Goal: Check status: Check status

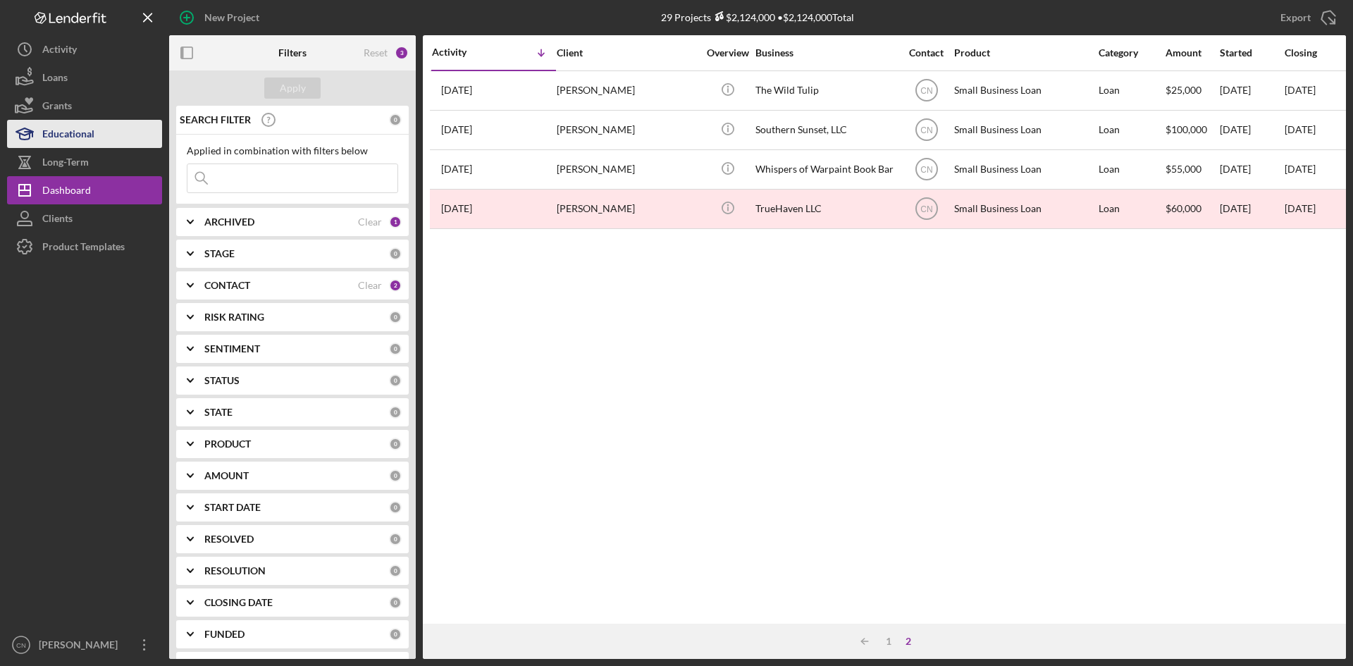
click at [77, 128] on div "Educational" at bounding box center [68, 136] width 52 height 32
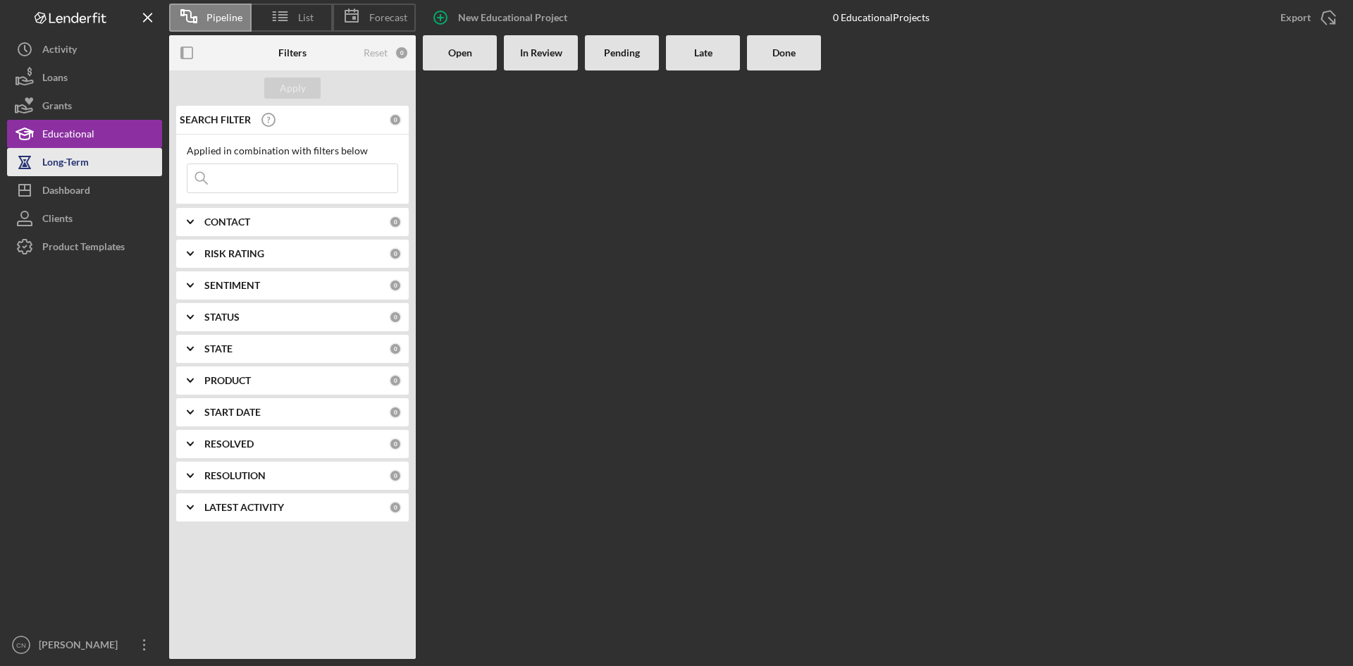
click at [73, 161] on div "Long-Term" at bounding box center [65, 164] width 47 height 32
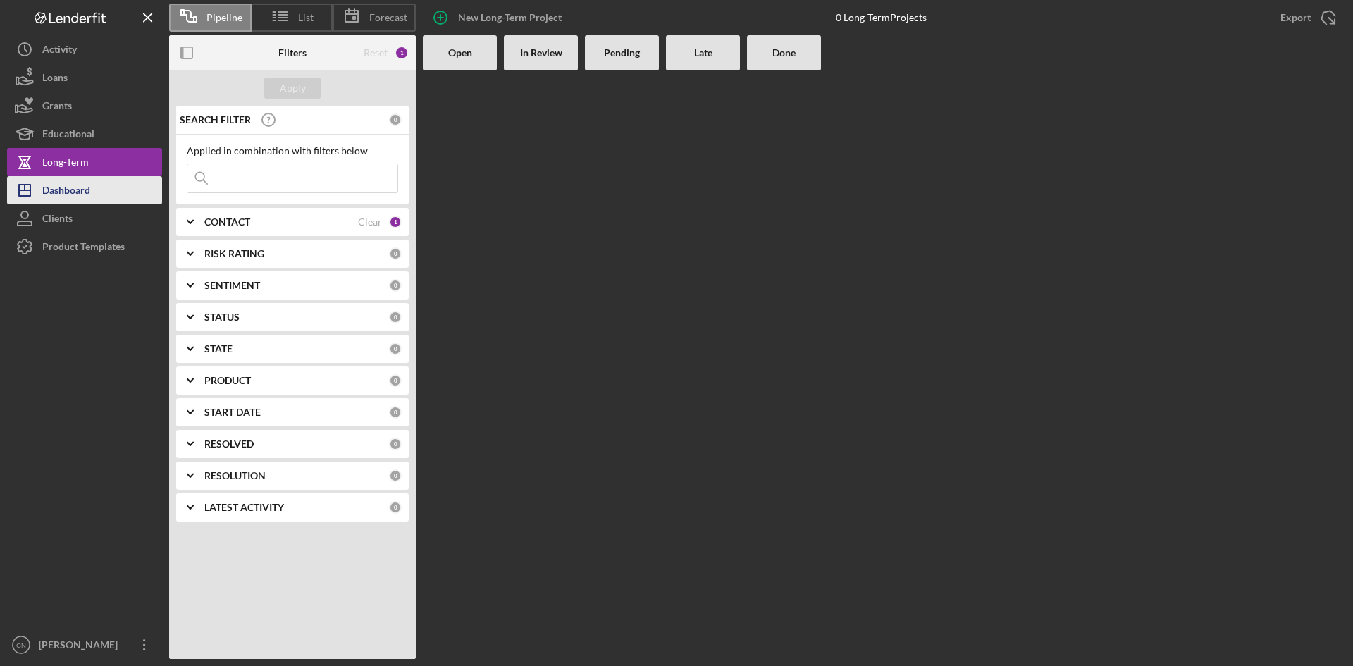
click at [82, 193] on div "Dashboard" at bounding box center [66, 192] width 48 height 32
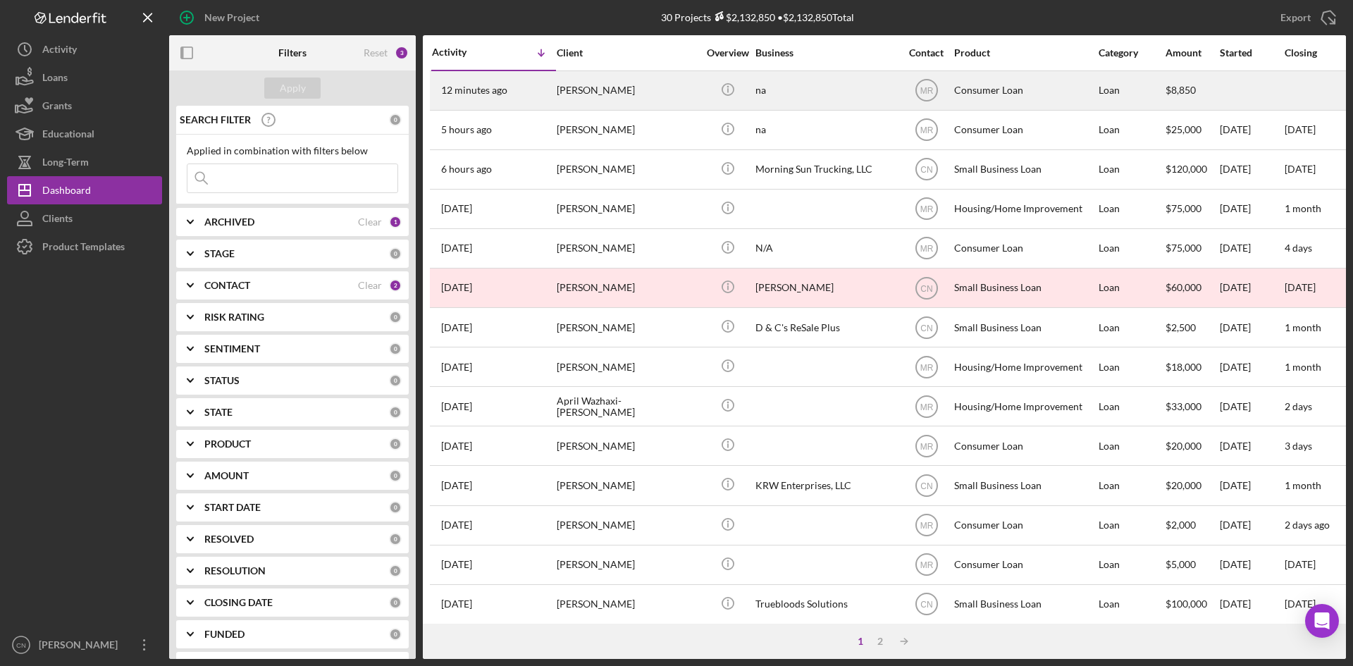
click at [594, 90] on div "[PERSON_NAME]" at bounding box center [627, 90] width 141 height 37
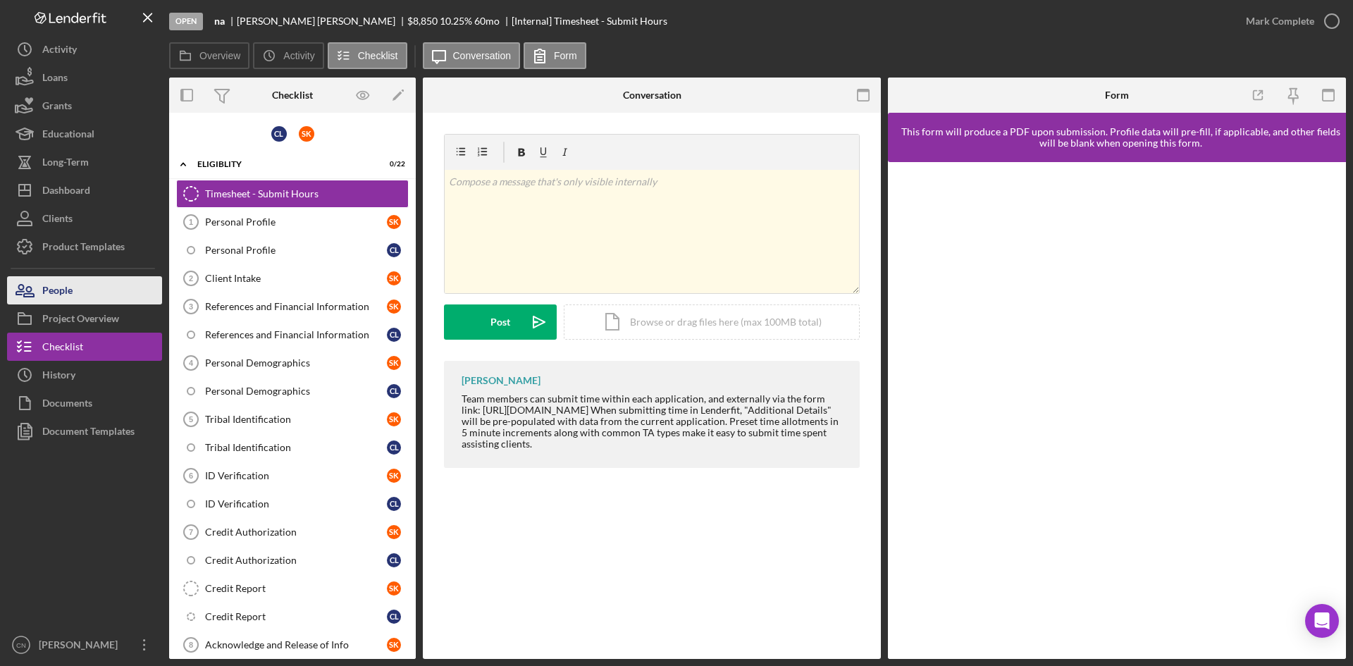
click at [66, 297] on div "People" at bounding box center [57, 292] width 30 height 32
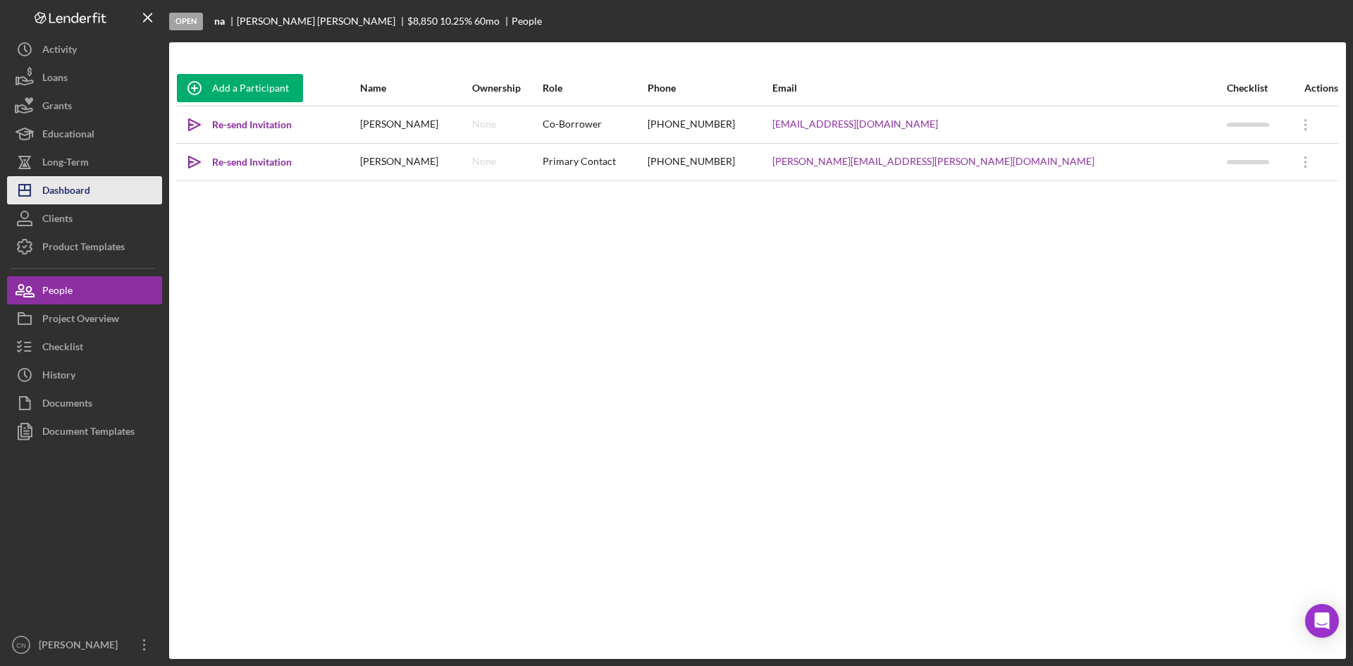
click at [73, 194] on div "Dashboard" at bounding box center [66, 192] width 48 height 32
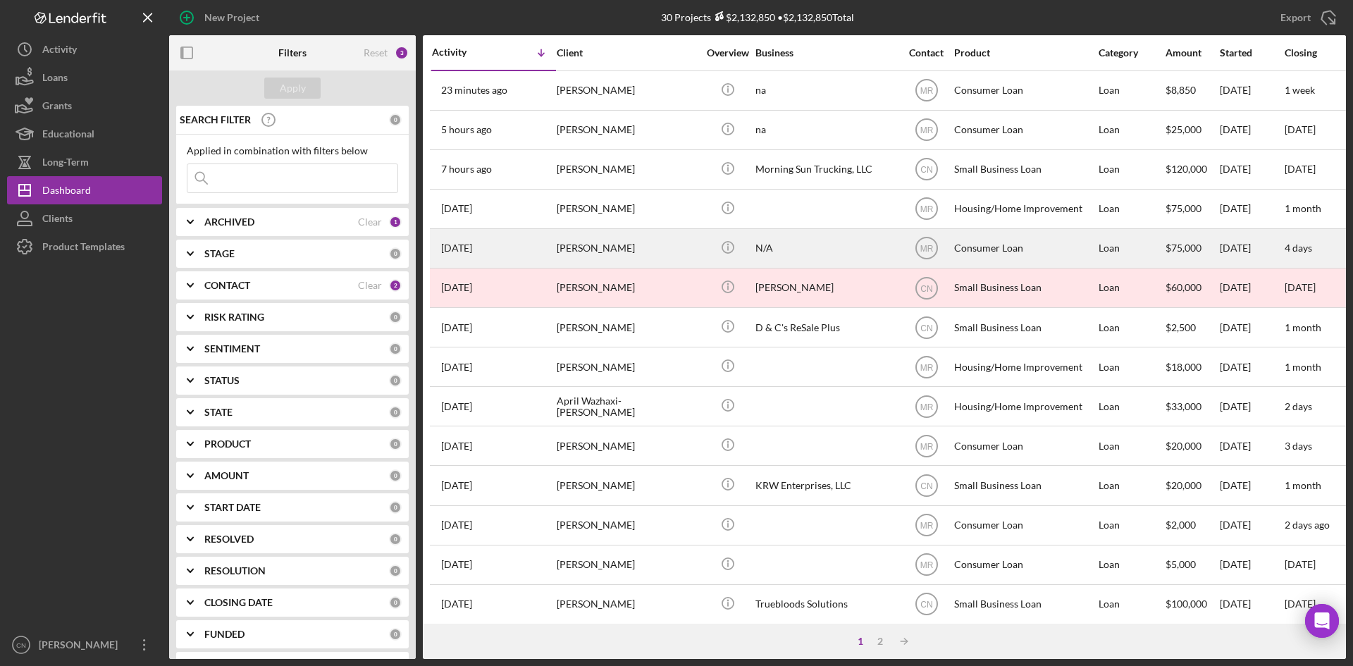
click at [596, 252] on div "[PERSON_NAME]" at bounding box center [627, 248] width 141 height 37
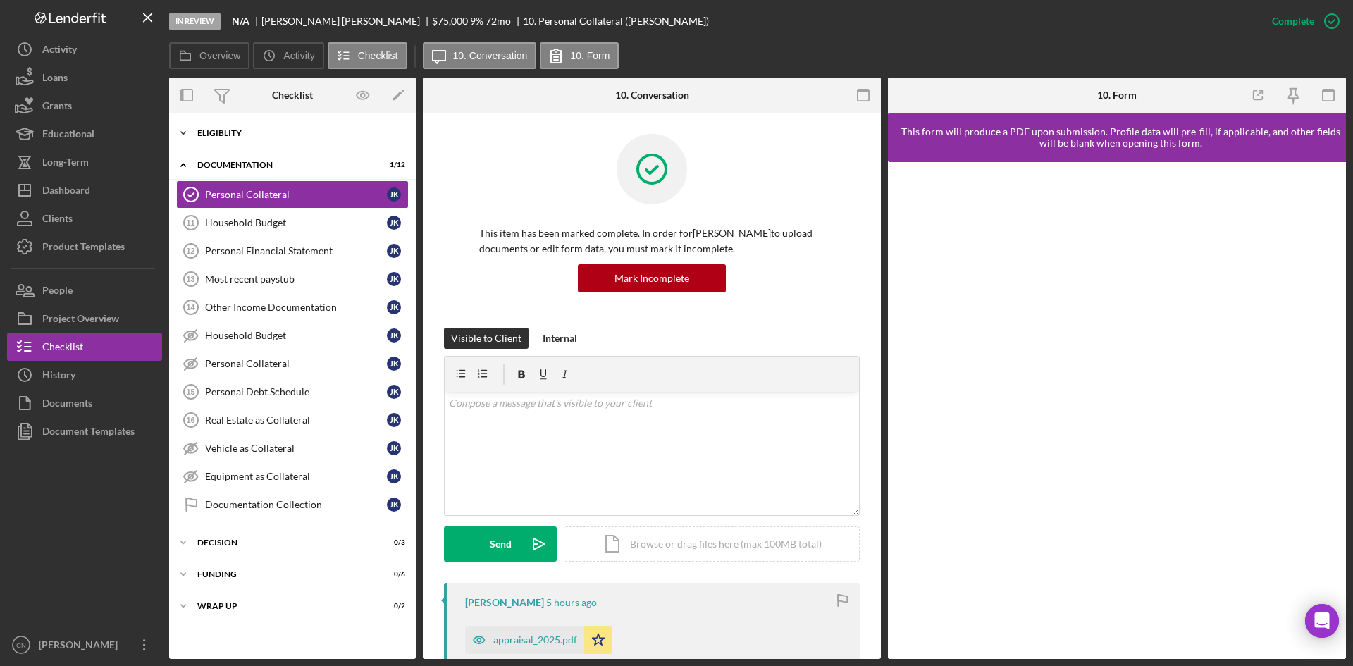
click at [230, 130] on div "Eligiblity" at bounding box center [297, 133] width 201 height 8
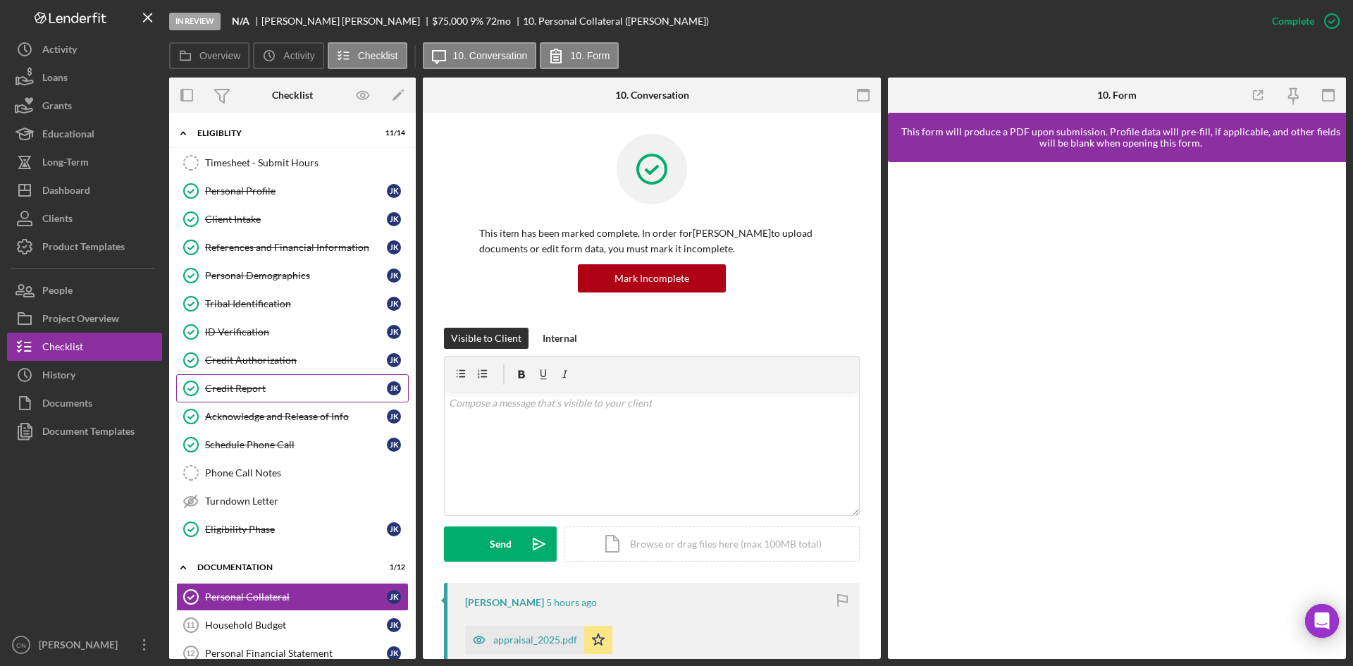
click at [261, 381] on link "Credit Report Credit Report J K" at bounding box center [292, 388] width 233 height 28
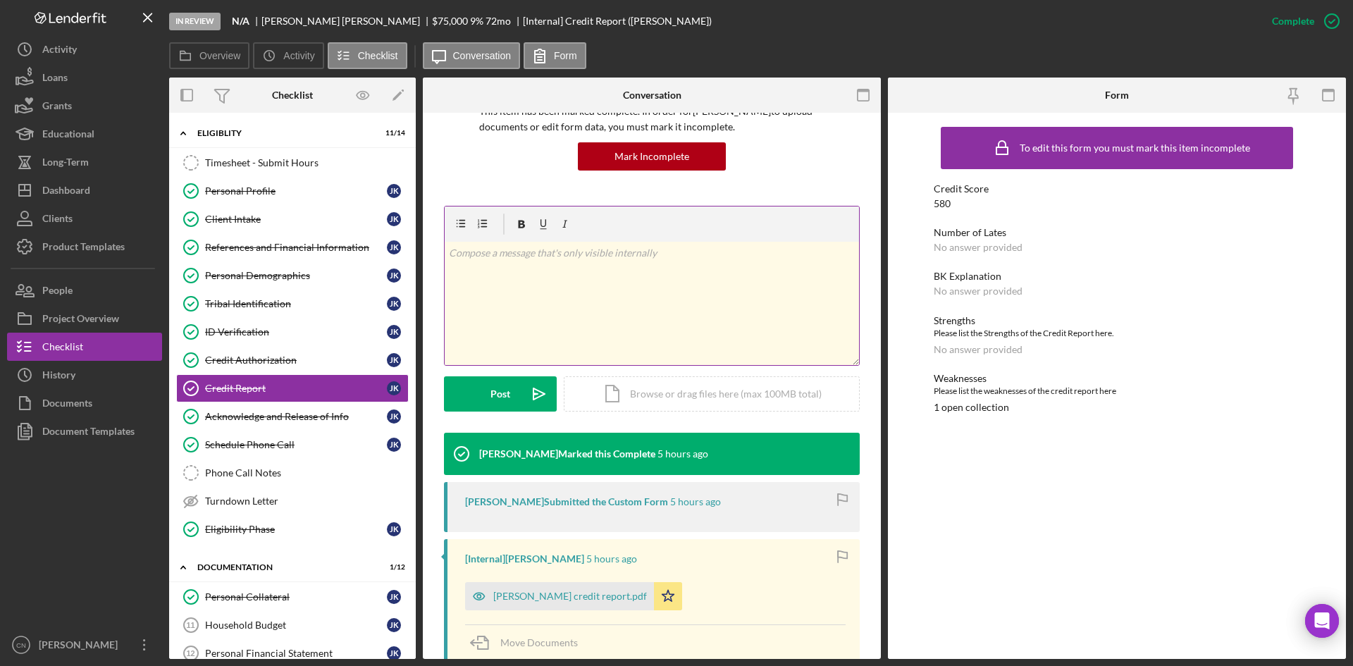
scroll to position [233, 0]
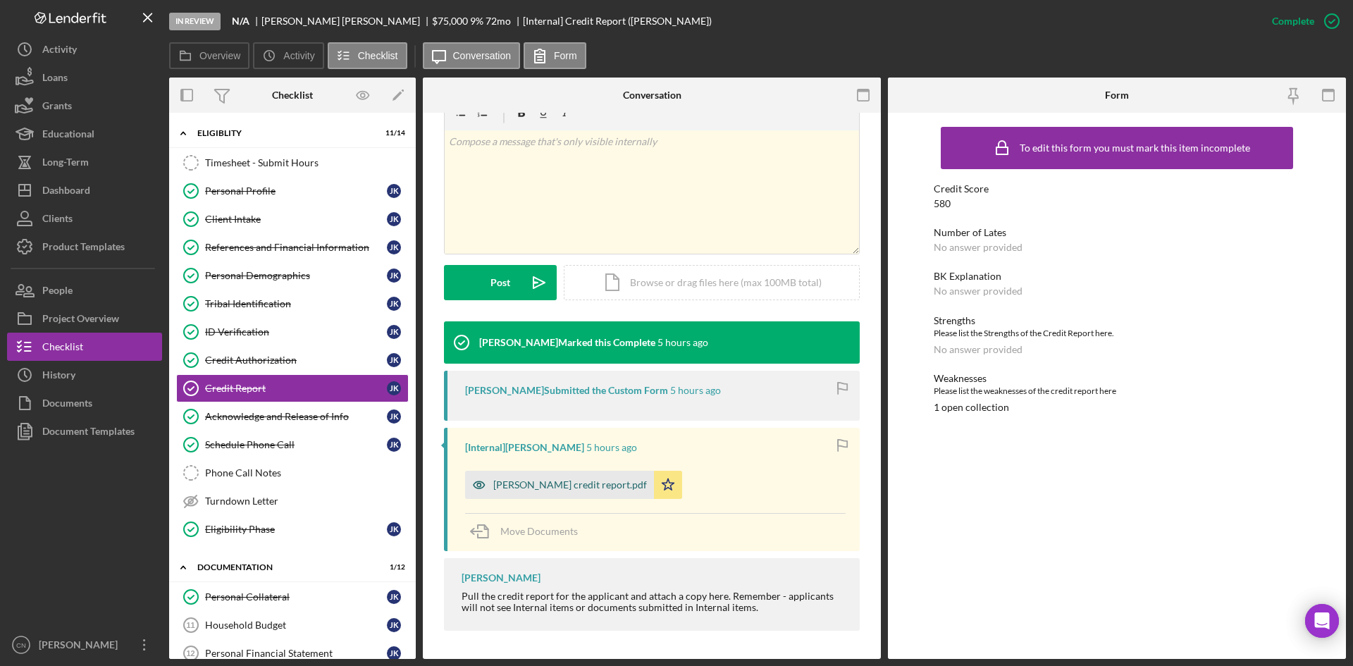
click at [563, 484] on div "[PERSON_NAME] credit report.pdf" at bounding box center [570, 484] width 154 height 11
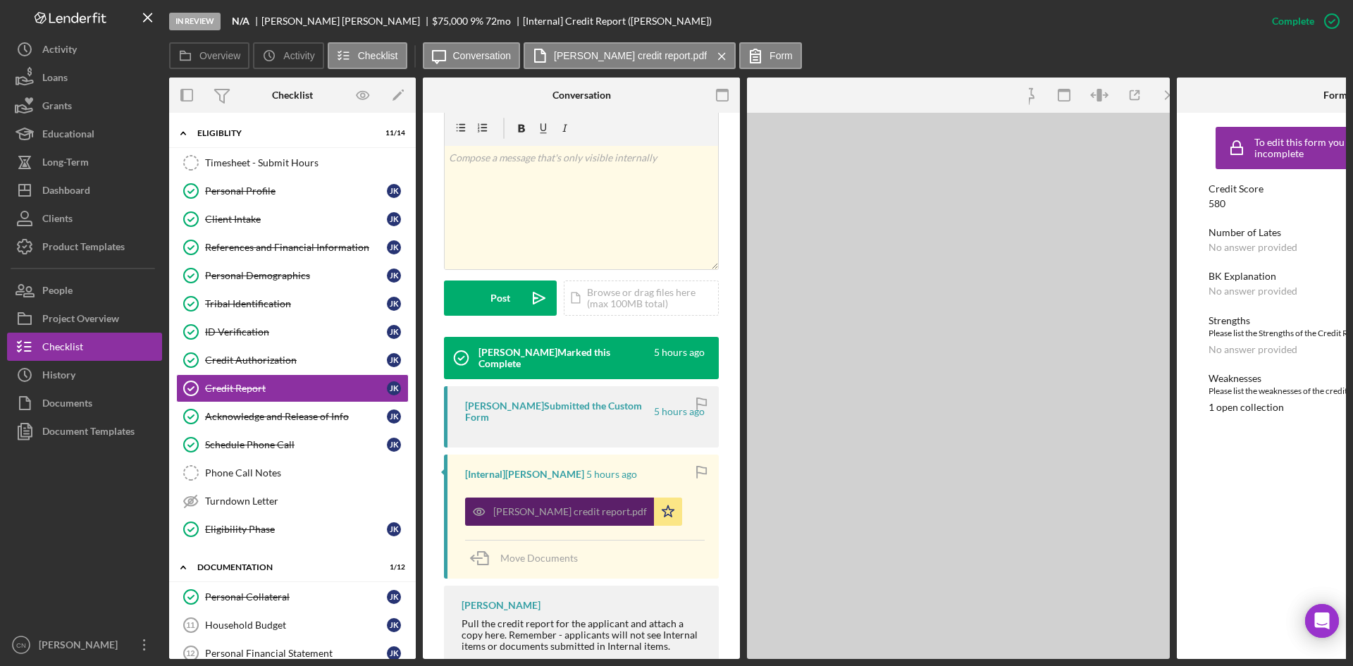
scroll to position [250, 0]
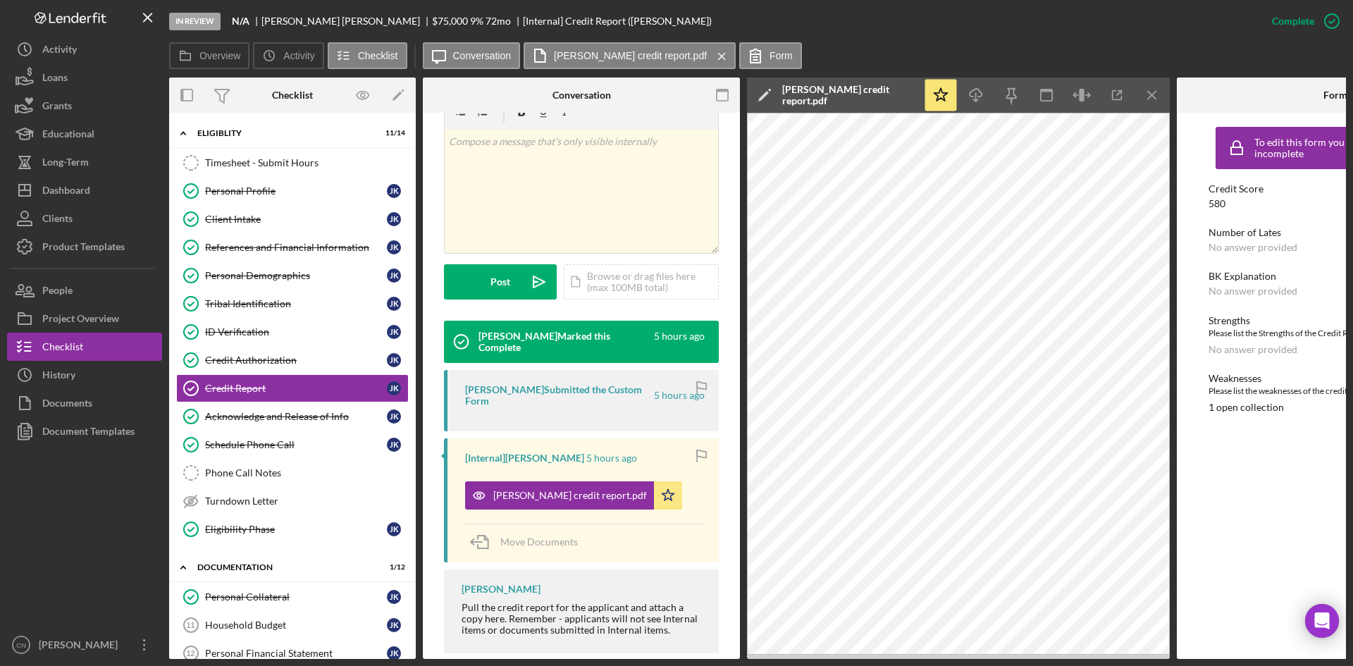
drag, startPoint x: 952, startPoint y: 660, endPoint x: 972, endPoint y: 655, distance: 20.5
click at [255, 498] on div "In Review N/A [PERSON_NAME] $75,000 $75,000 9 % 72 mo [Internal] Credit Report …" at bounding box center [676, 333] width 1353 height 666
click at [61, 195] on div "Dashboard" at bounding box center [66, 192] width 48 height 32
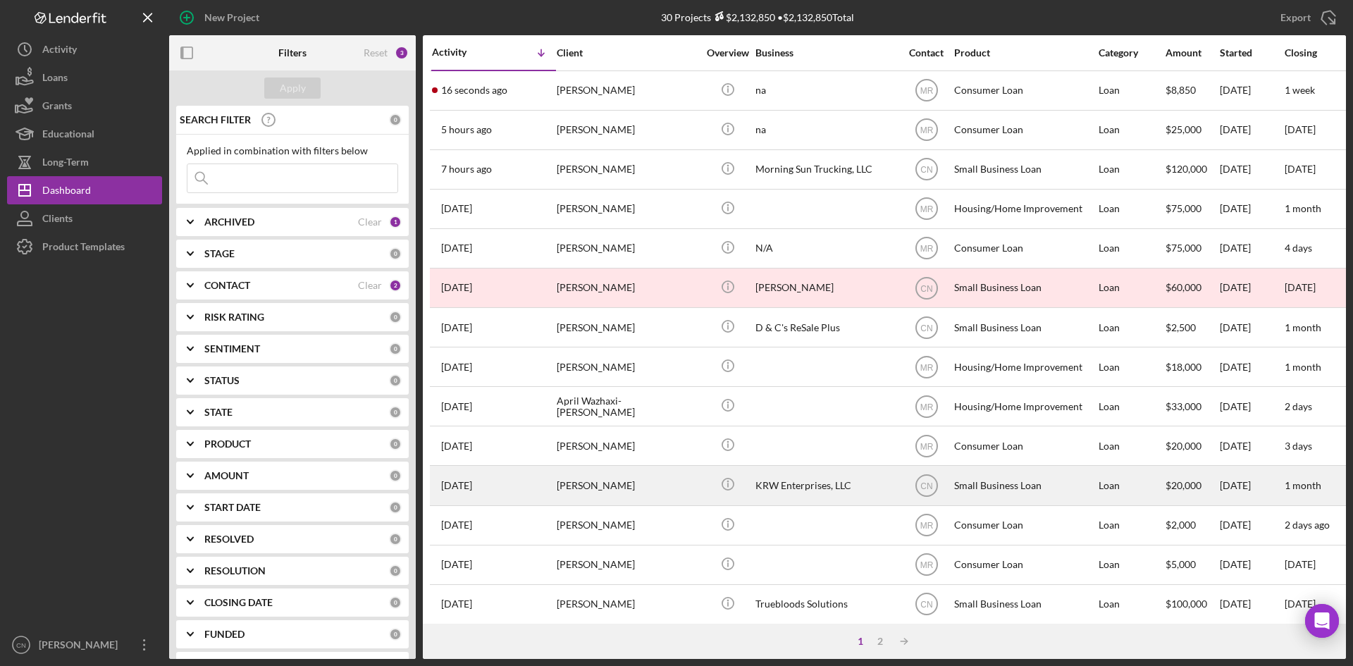
click at [584, 486] on div "[PERSON_NAME]" at bounding box center [627, 485] width 141 height 37
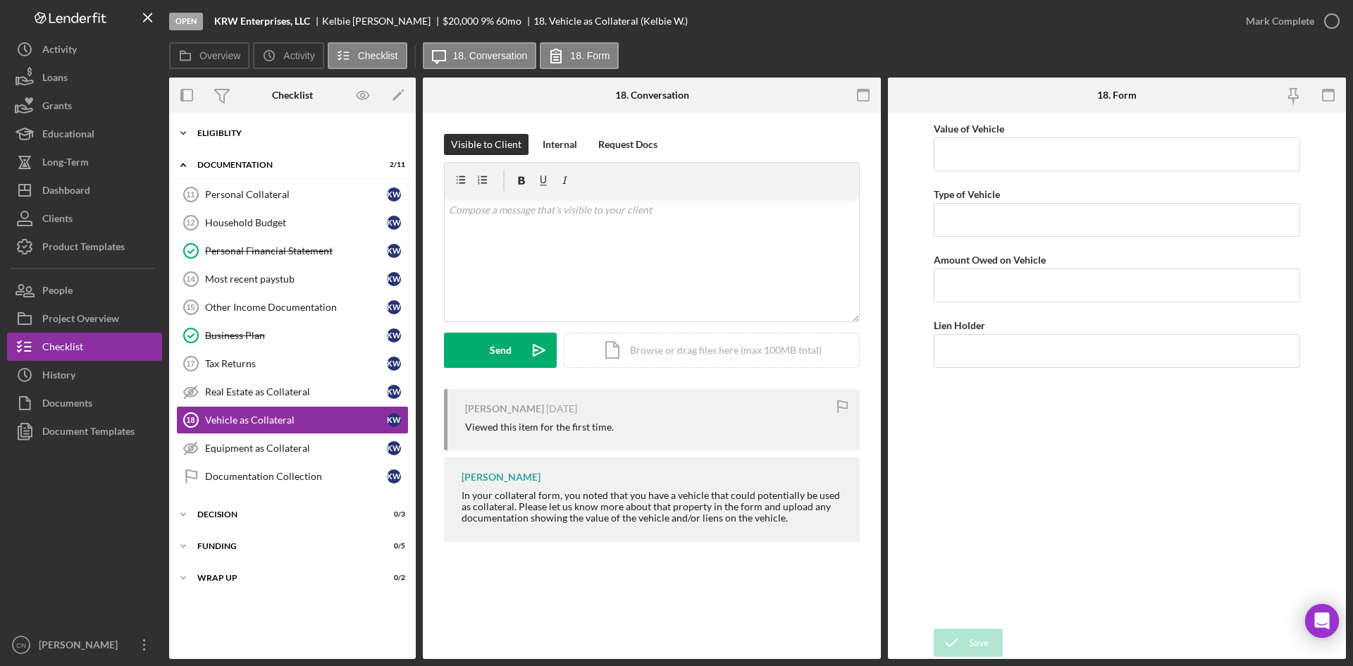
click at [242, 137] on div "Eligiblity" at bounding box center [297, 133] width 201 height 8
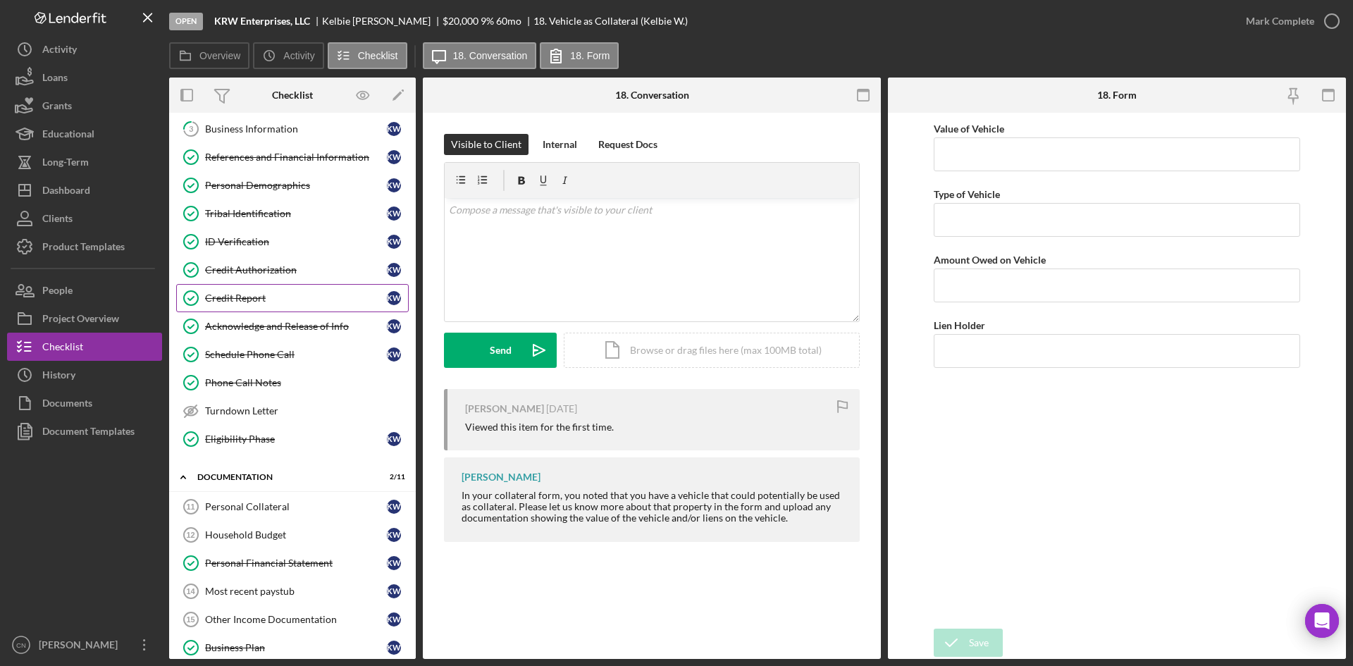
scroll to position [211, 0]
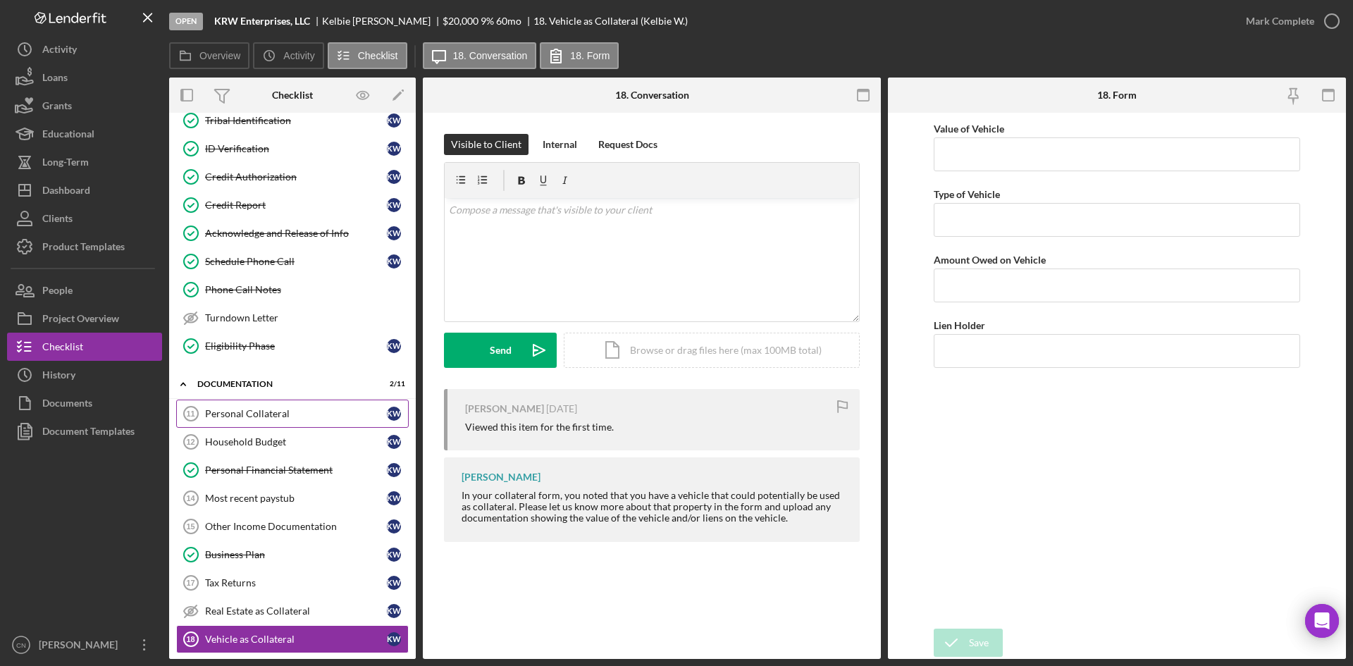
click at [256, 413] on div "Personal Collateral" at bounding box center [296, 413] width 182 height 11
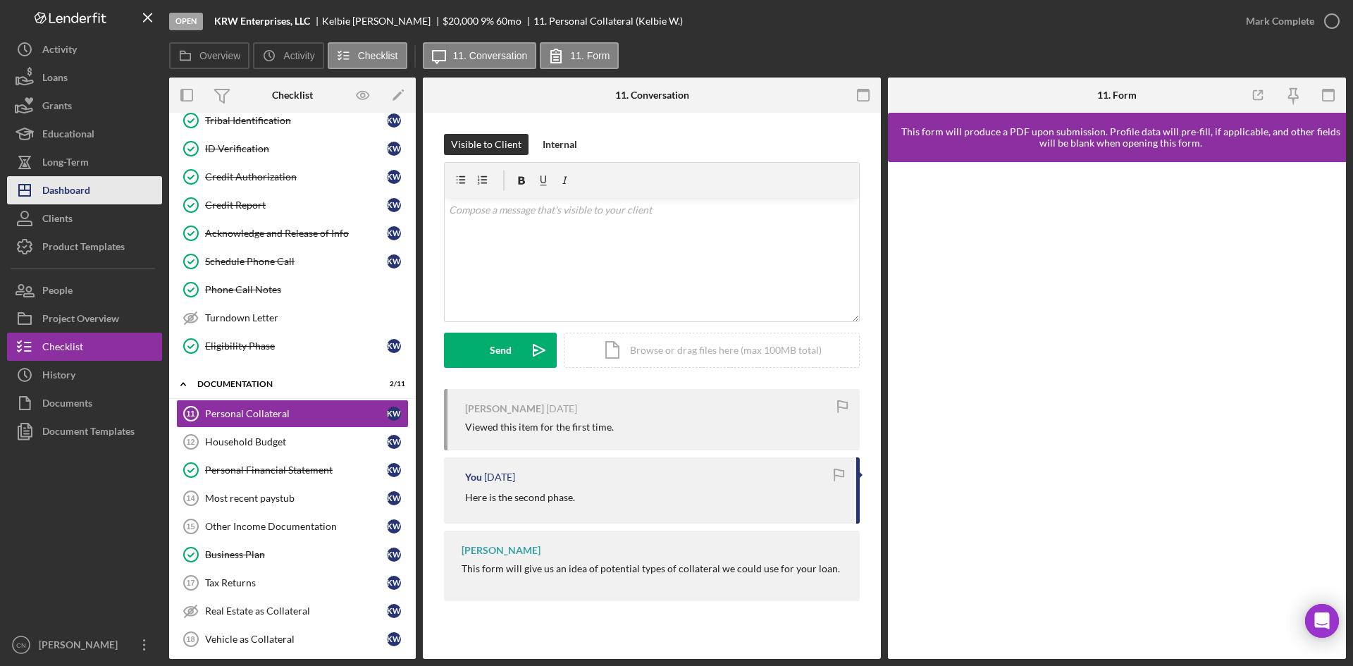
click at [56, 187] on div "Dashboard" at bounding box center [66, 192] width 48 height 32
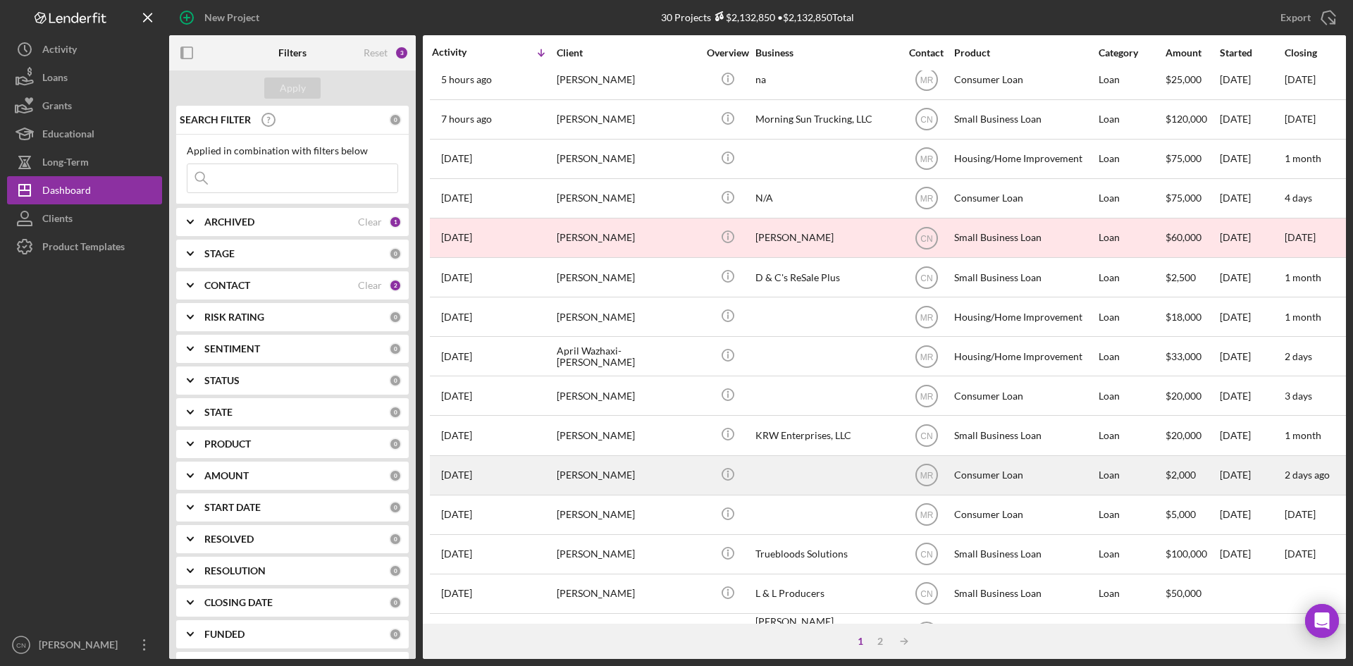
scroll to position [70, 0]
